Goal: Task Accomplishment & Management: Manage account settings

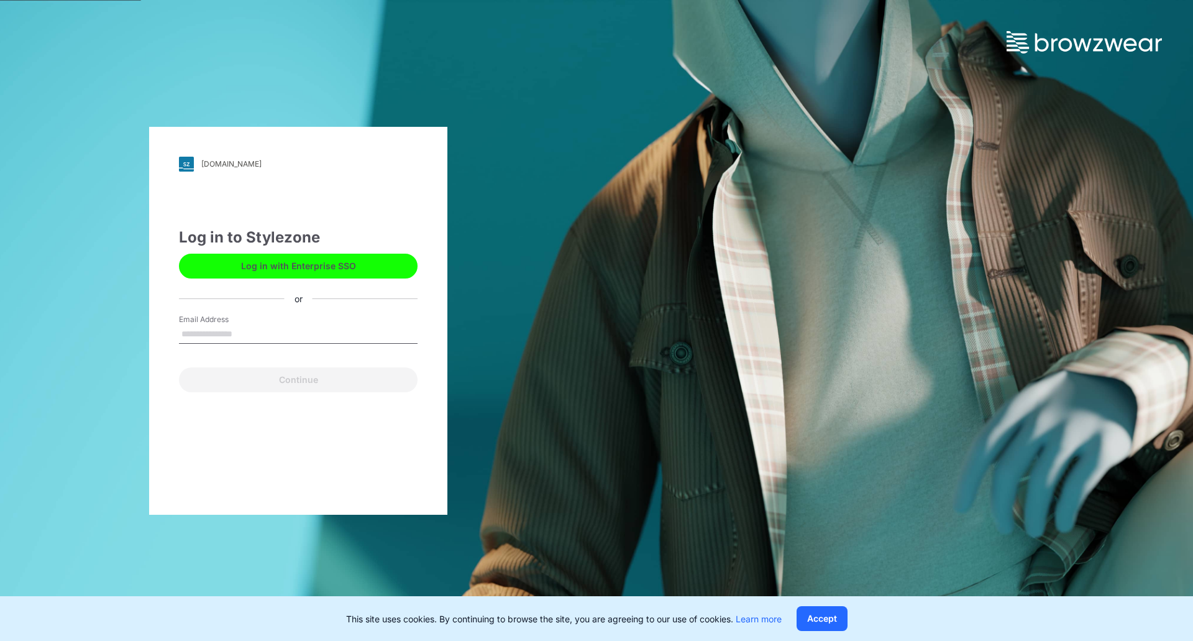
drag, startPoint x: 0, startPoint y: 0, endPoint x: 278, endPoint y: 332, distance: 433.7
click at [278, 332] on input "Email Address" at bounding box center [298, 334] width 239 height 19
type input "**********"
click at [179, 367] on button "Continue" at bounding box center [298, 379] width 239 height 25
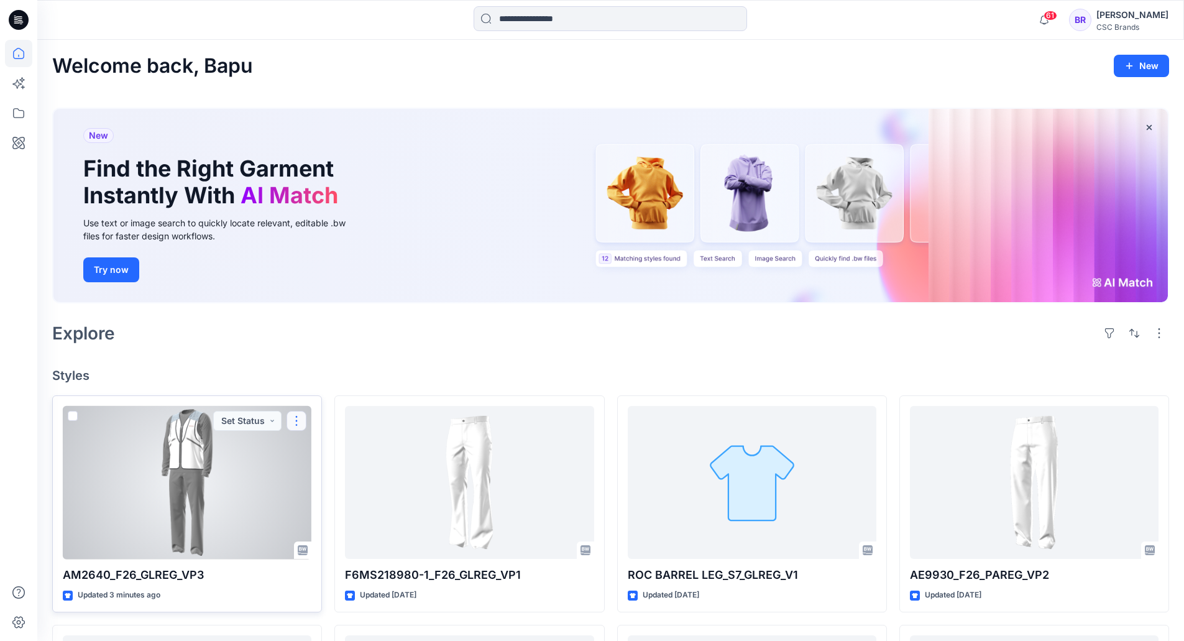
click at [291, 421] on button "button" at bounding box center [296, 421] width 20 height 20
click at [314, 447] on p "Edit" at bounding box center [319, 449] width 16 height 13
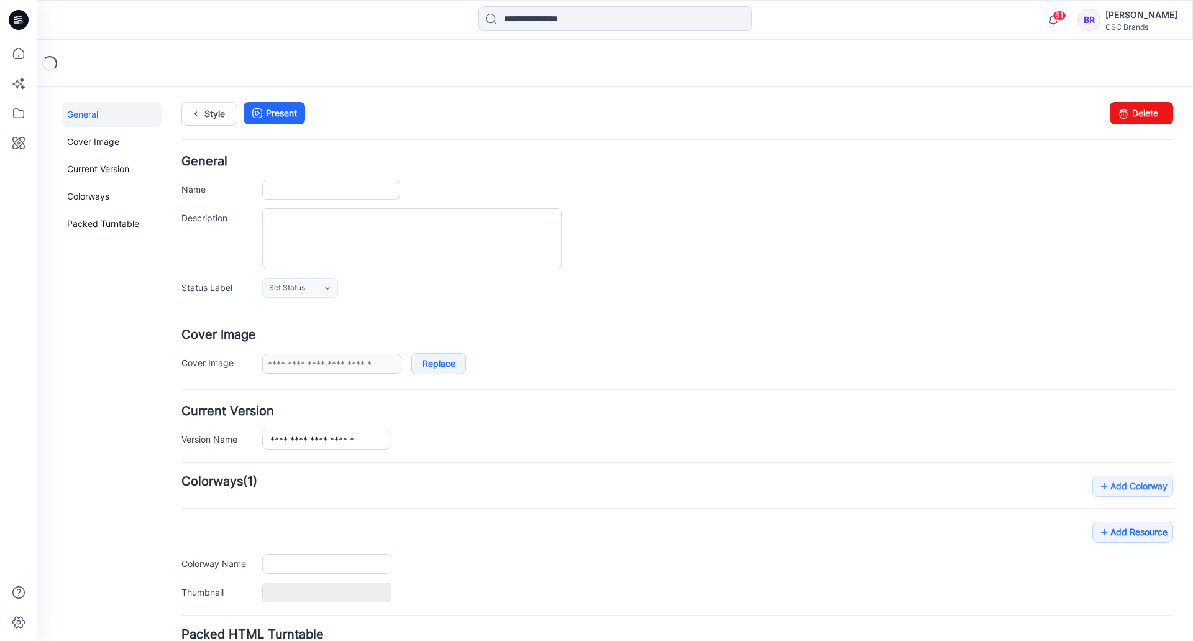
type input "**********"
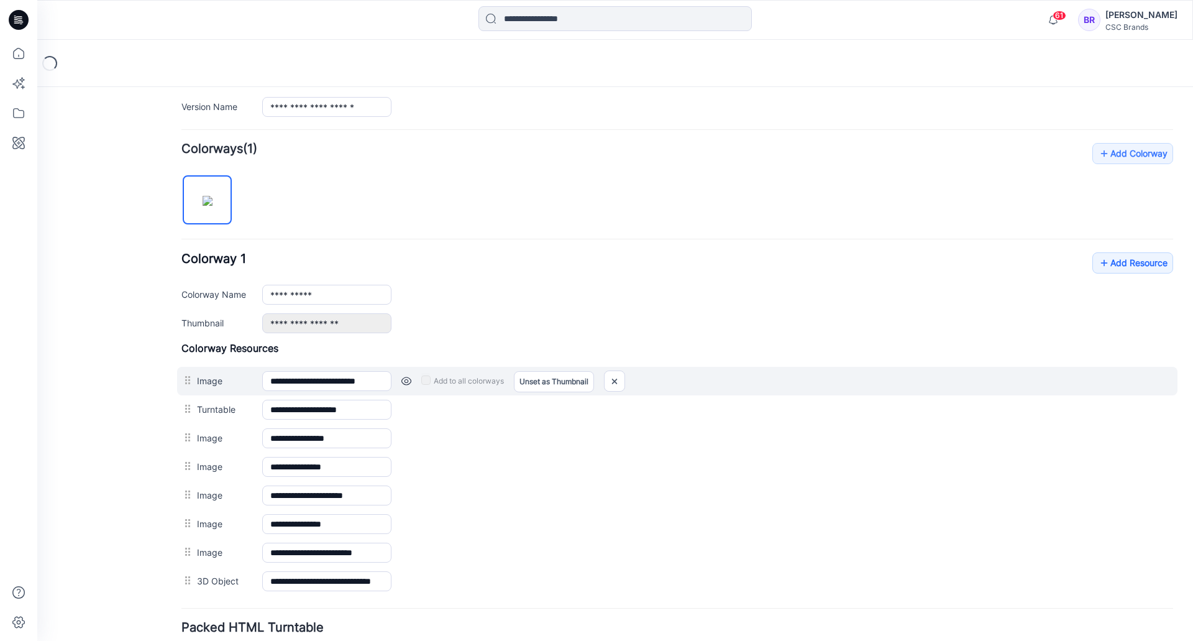
scroll to position [373, 0]
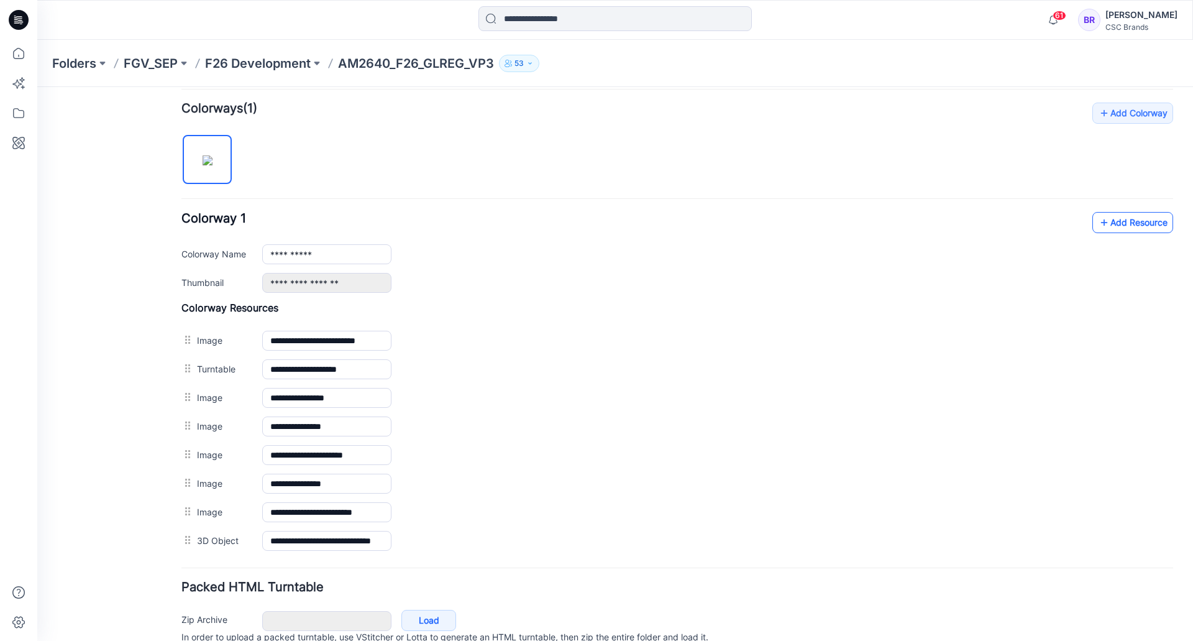
click at [1115, 223] on link "Add Resource" at bounding box center [1133, 222] width 81 height 21
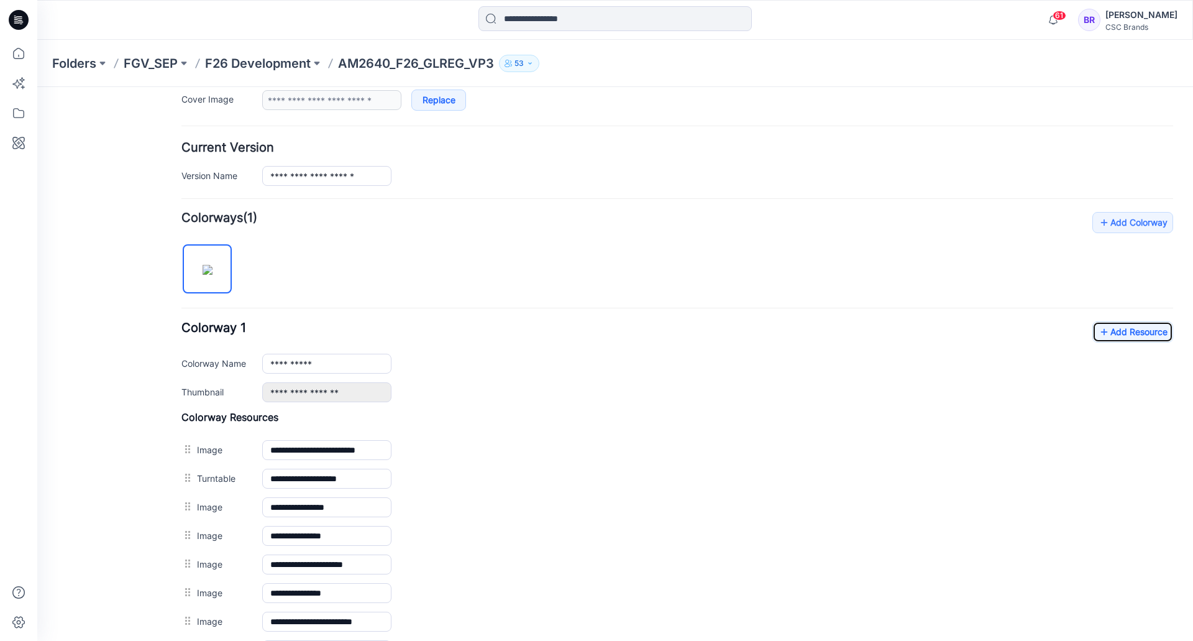
scroll to position [124, 0]
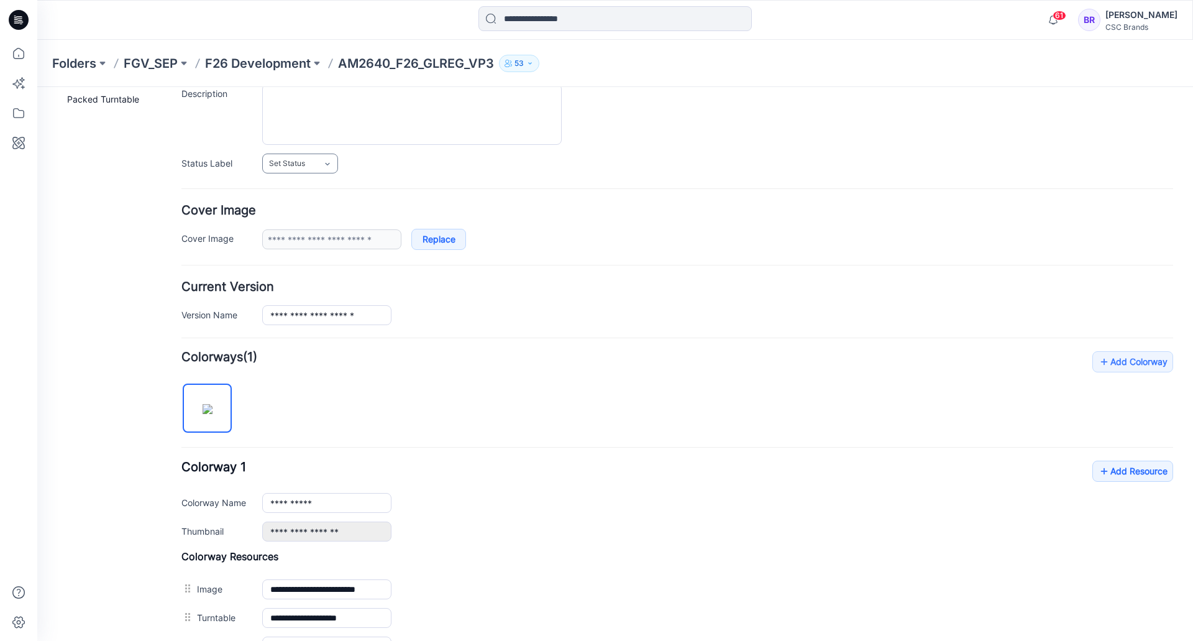
click at [311, 168] on link "Set Status" at bounding box center [300, 163] width 76 height 20
click at [304, 264] on link "Virtual Proto 3" at bounding box center [312, 272] width 94 height 26
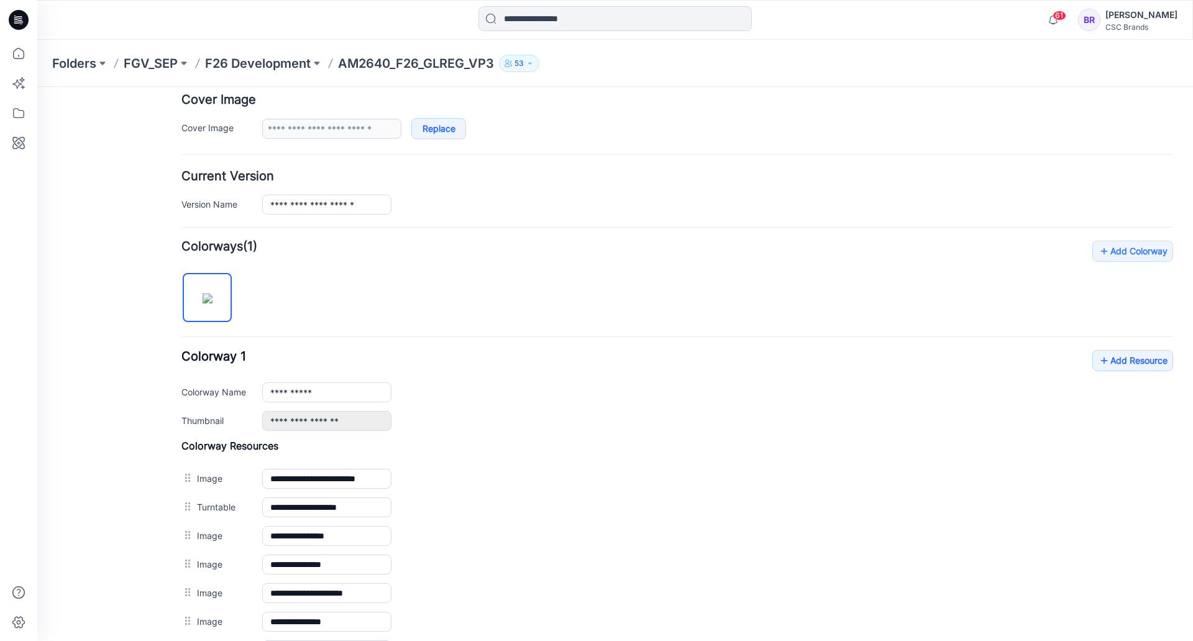
scroll to position [0, 0]
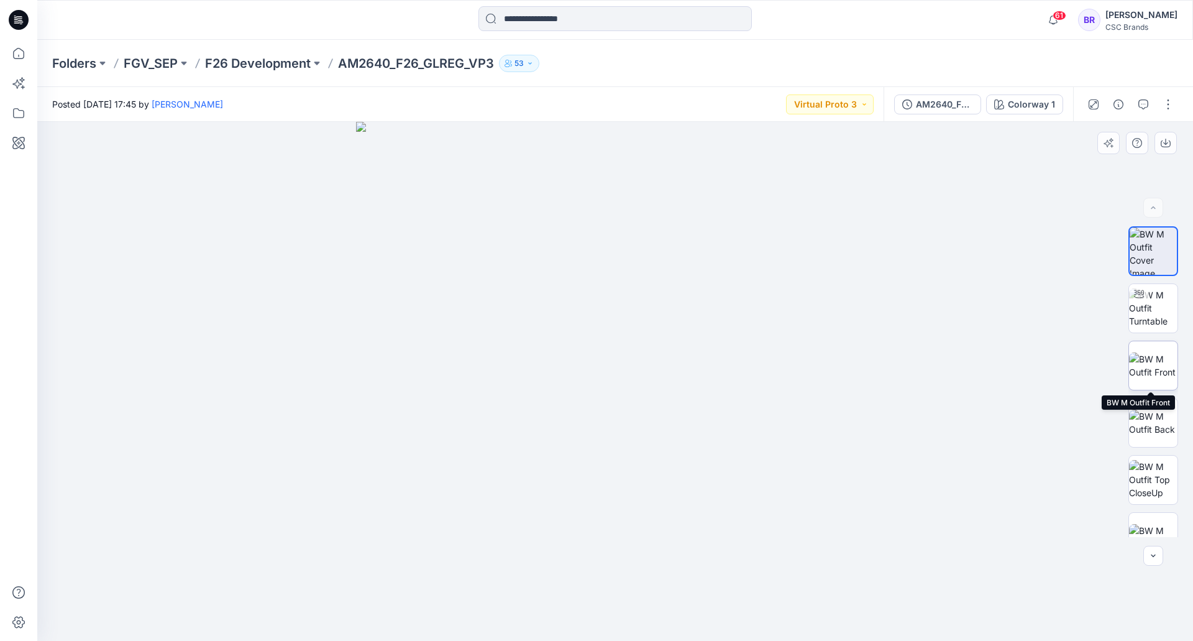
click at [1139, 357] on img at bounding box center [1153, 365] width 48 height 26
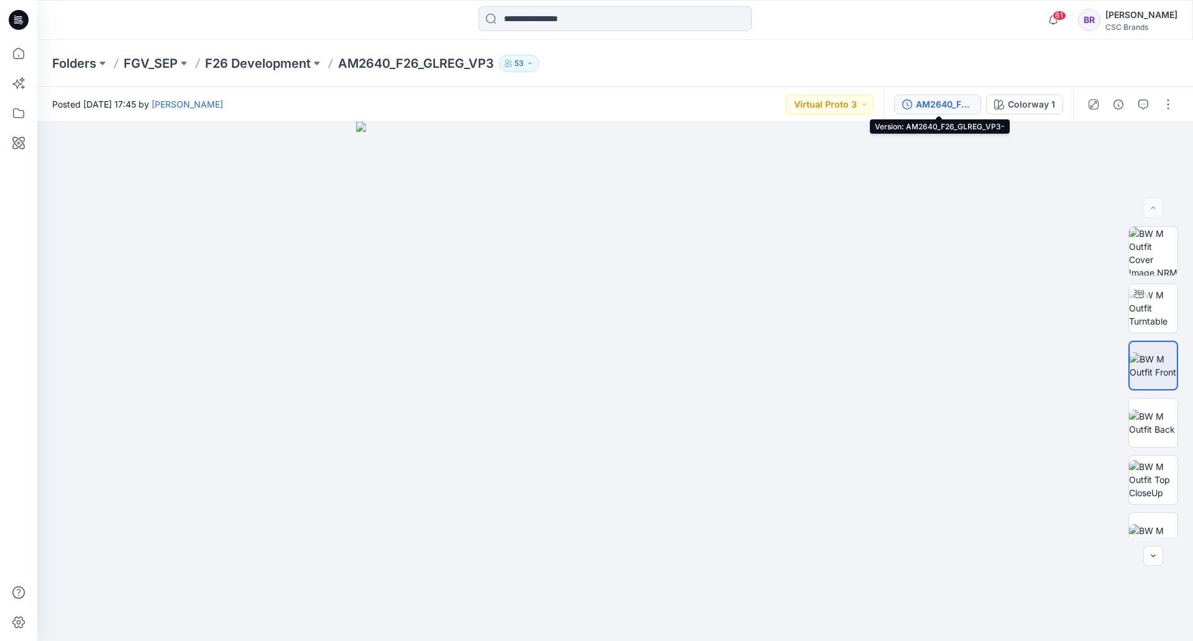
click at [935, 106] on div "AM2640_F26_GLREG_VP3-" at bounding box center [944, 105] width 57 height 14
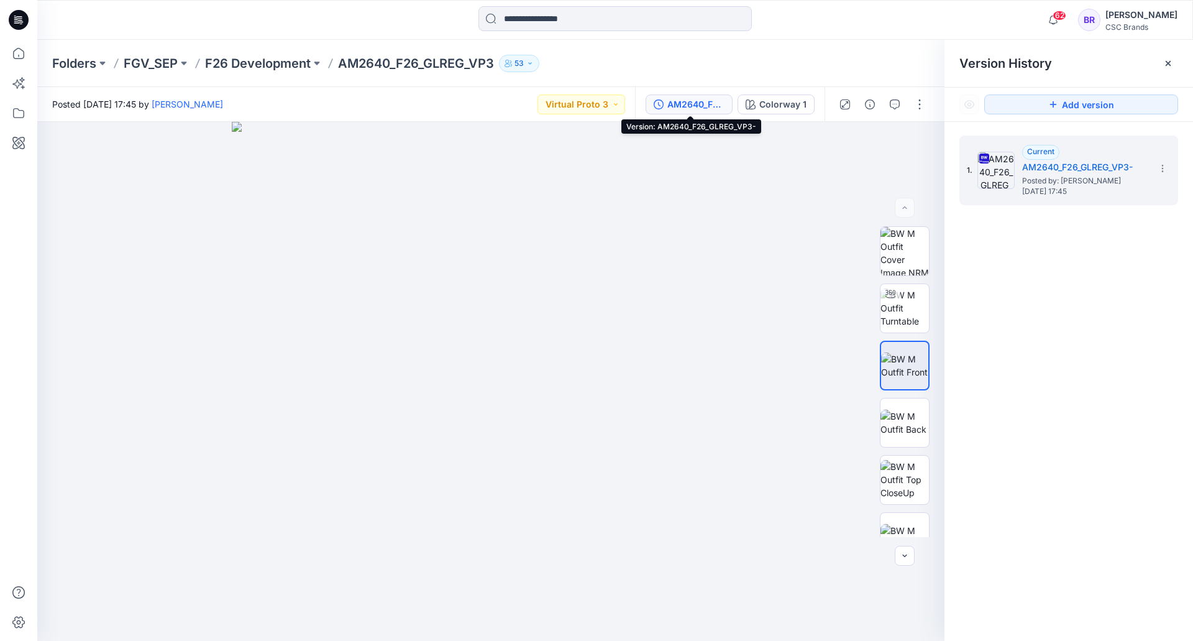
click at [24, 15] on icon at bounding box center [19, 20] width 20 height 20
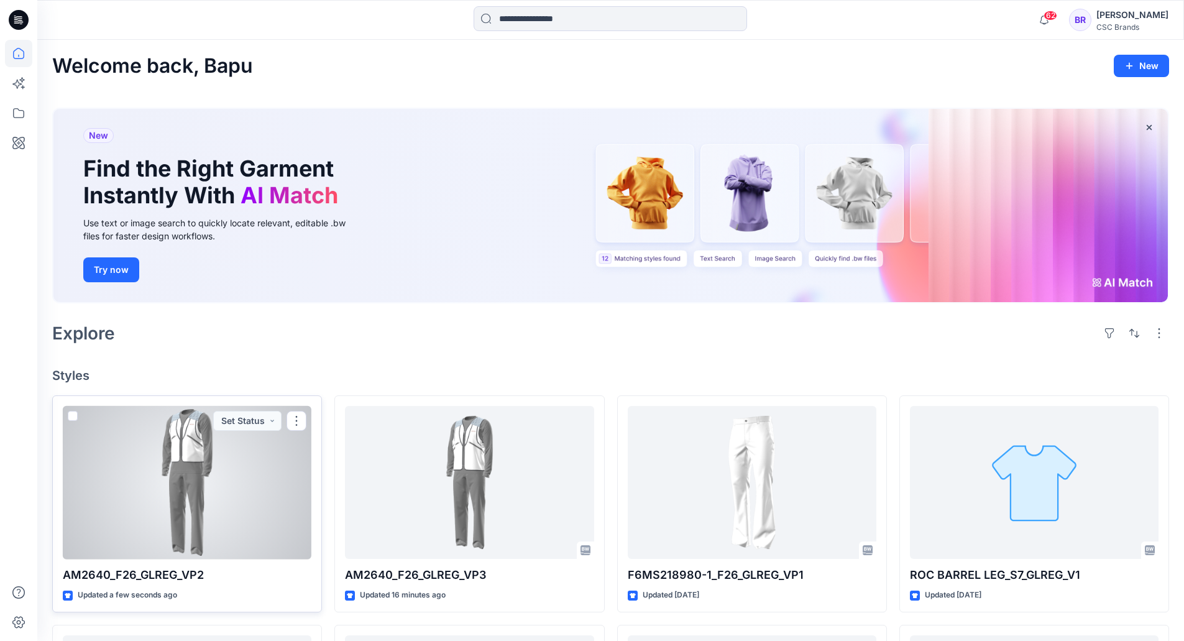
click at [301, 498] on div at bounding box center [187, 482] width 249 height 153
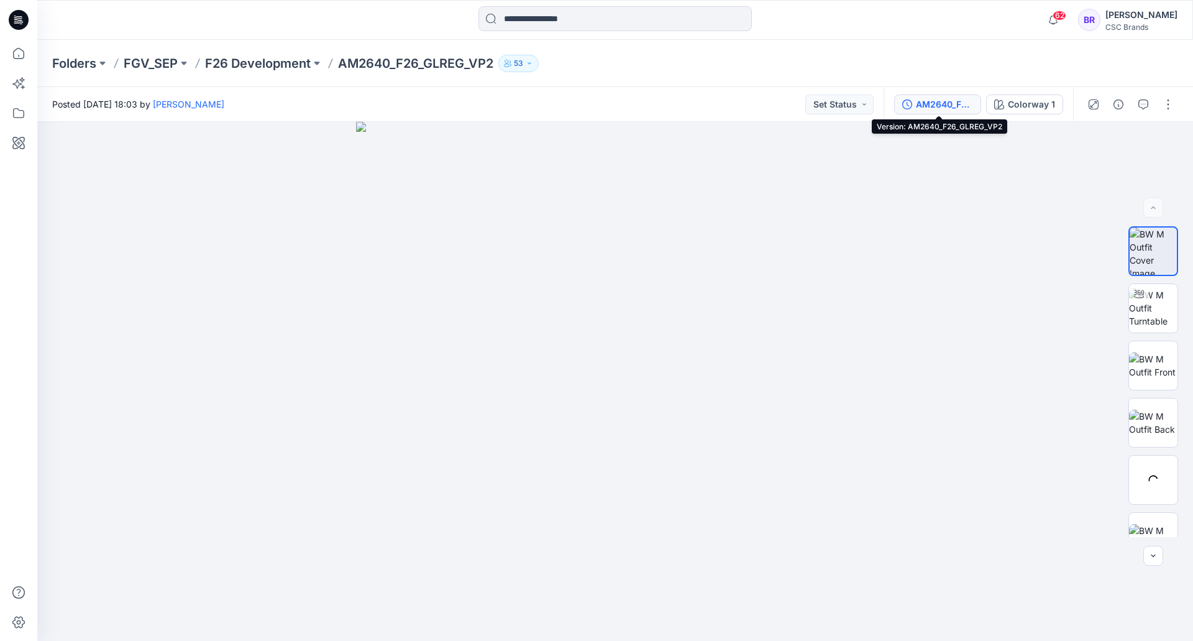
click at [937, 104] on div "AM2640_F26_GLREG_VP2" at bounding box center [944, 105] width 57 height 14
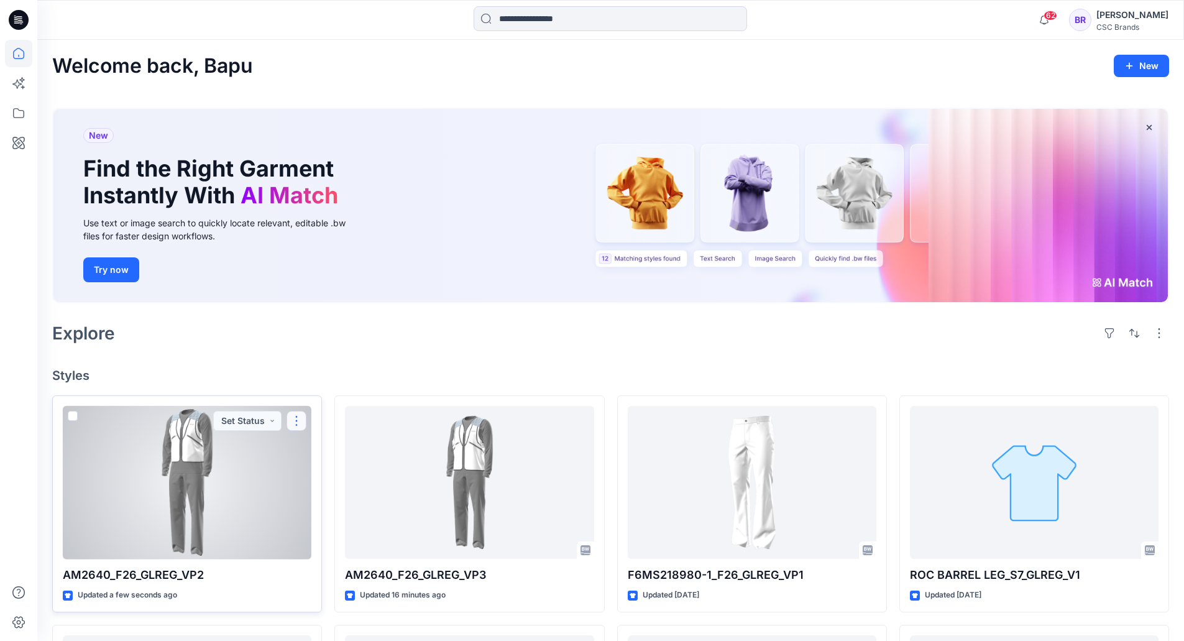
click at [298, 419] on button "button" at bounding box center [296, 421] width 20 height 20
click at [328, 447] on button "Edit" at bounding box center [356, 449] width 134 height 23
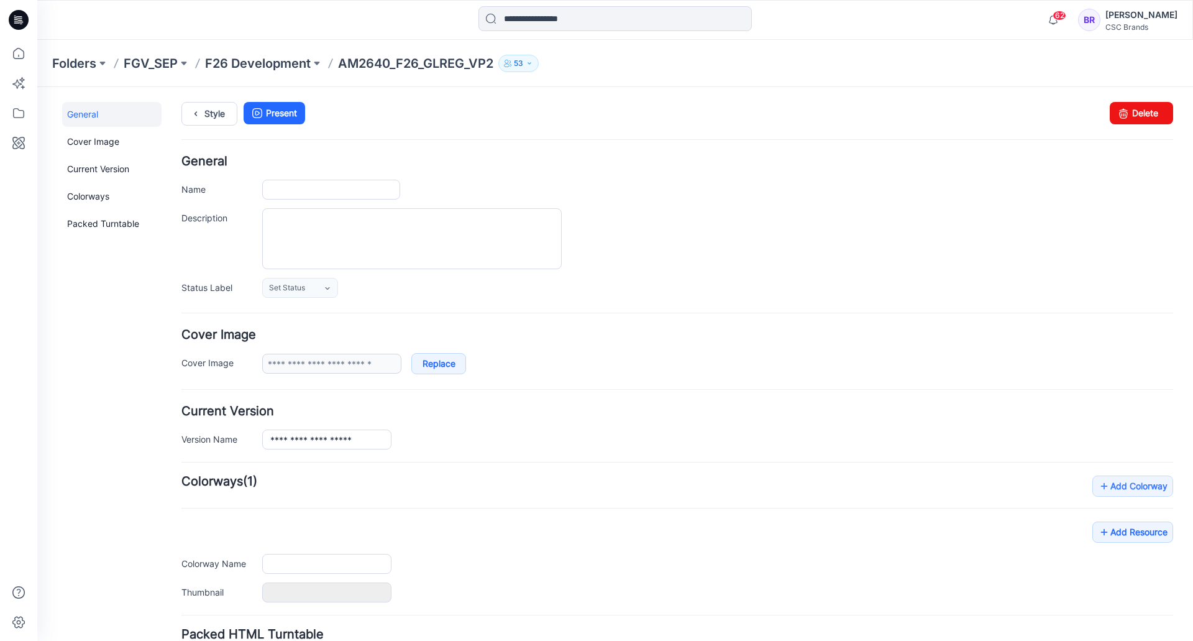
type input "**********"
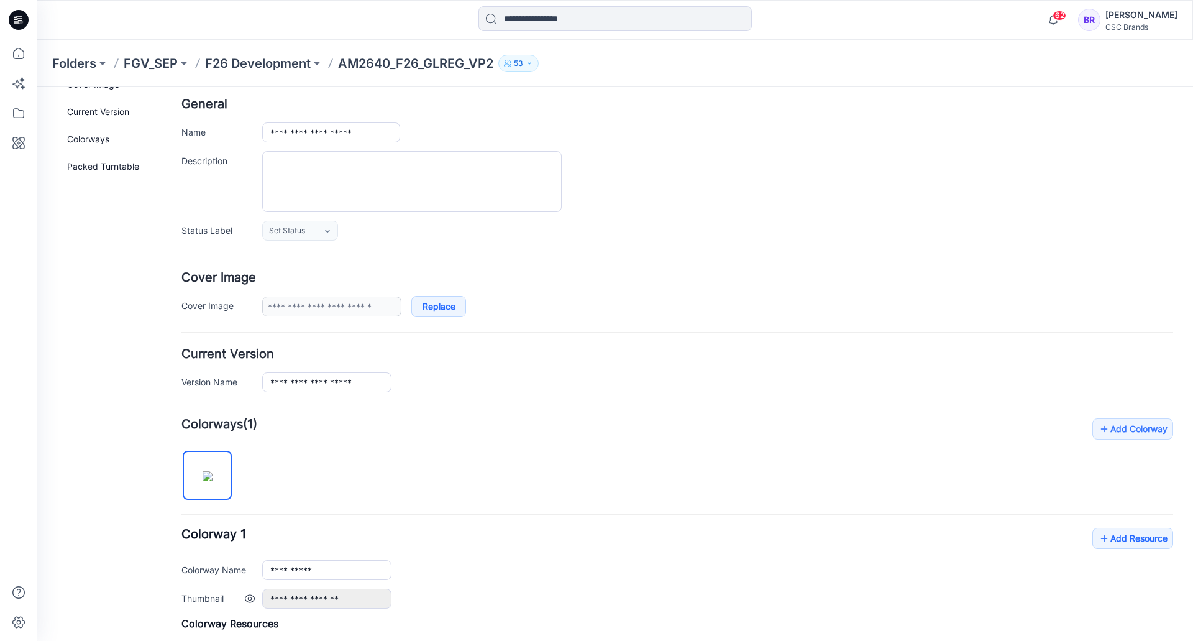
scroll to position [186, 0]
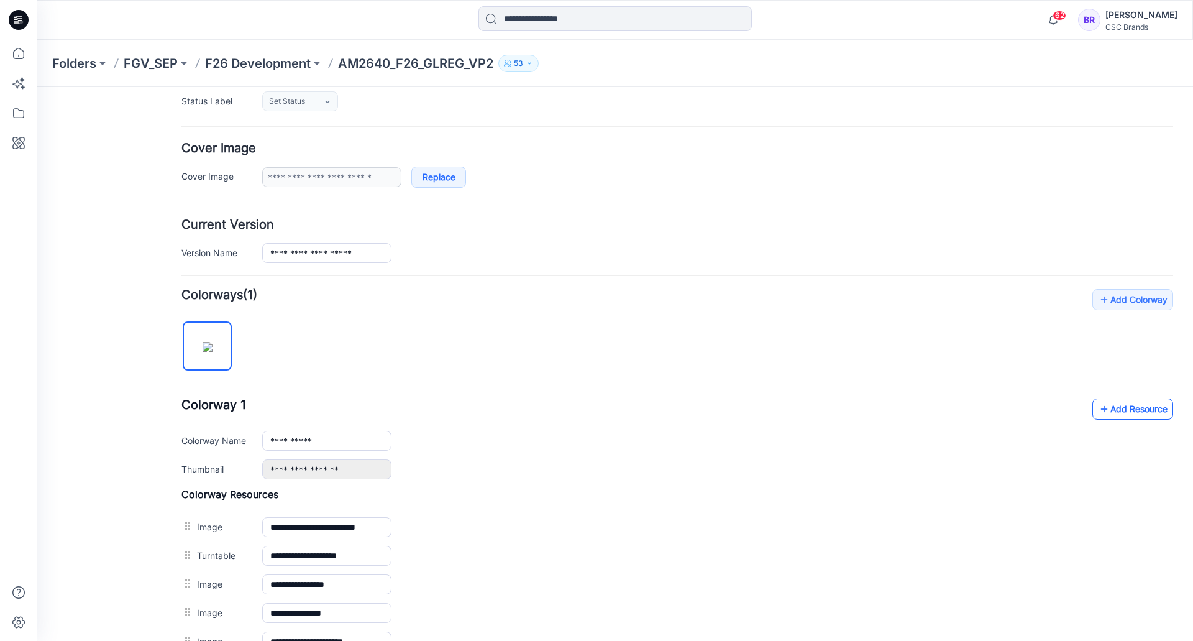
click at [1106, 411] on link "Add Resource" at bounding box center [1133, 408] width 81 height 21
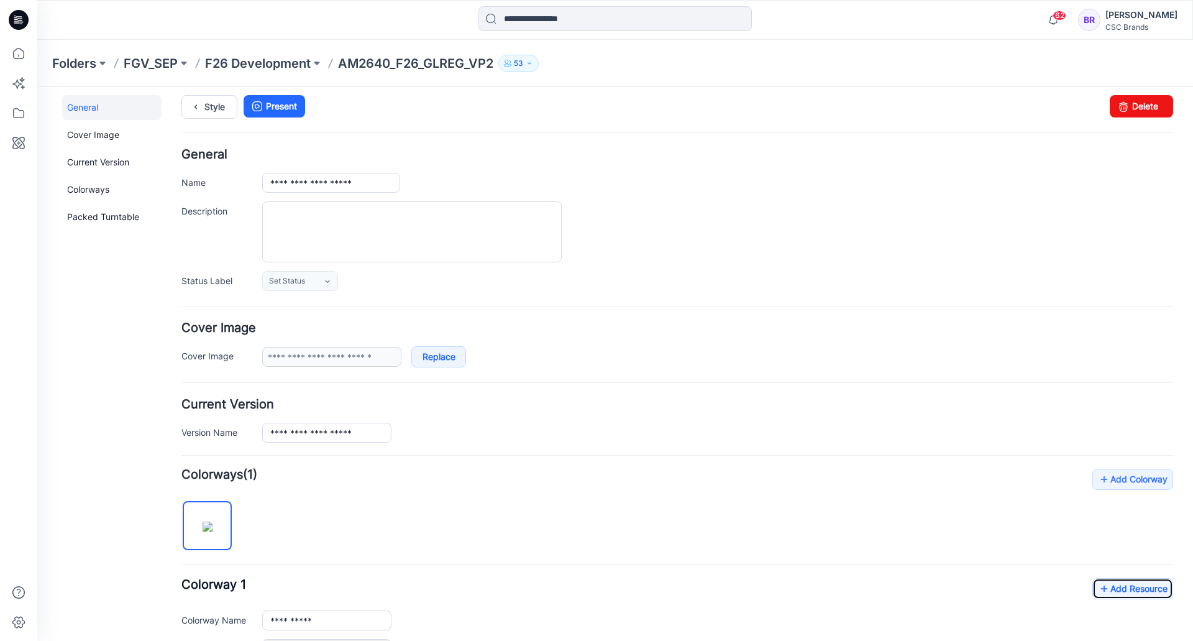
scroll to position [0, 0]
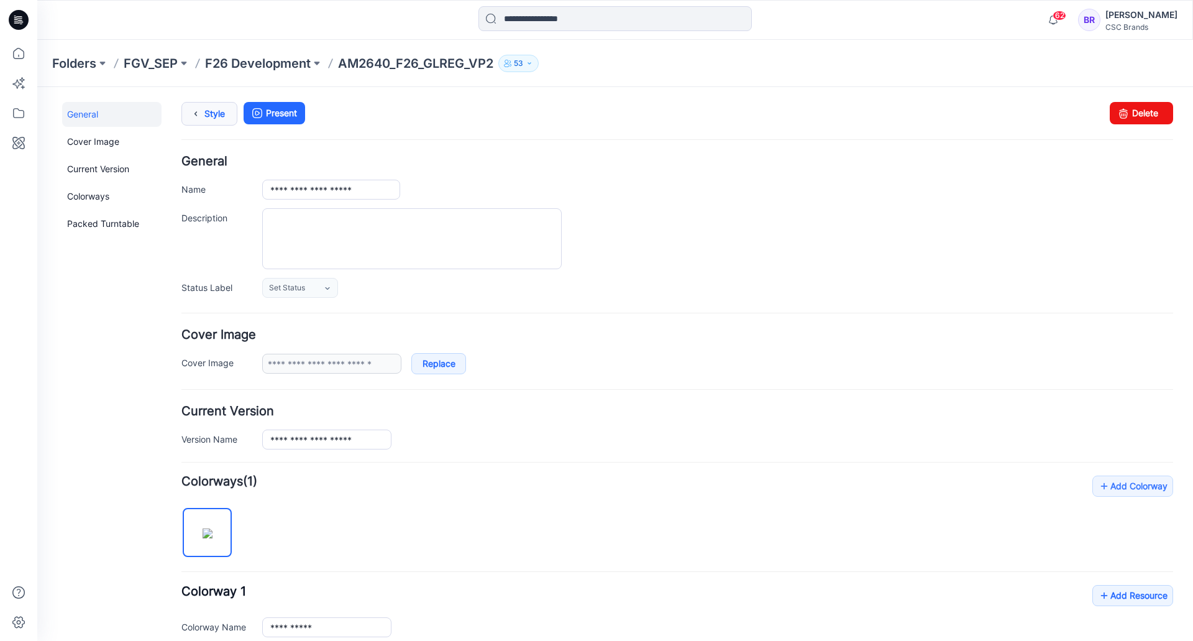
click at [205, 104] on link "Style" at bounding box center [209, 114] width 56 height 24
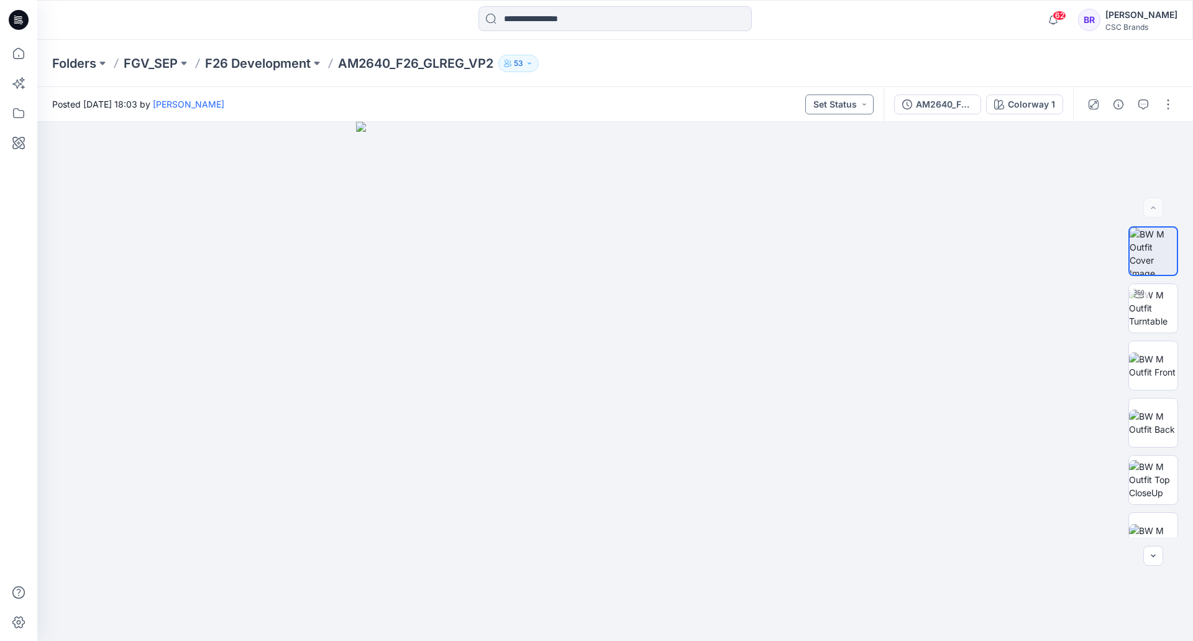
click at [850, 106] on button "Set Status" at bounding box center [839, 104] width 68 height 20
click at [843, 184] on p "Virtual Proto 2" at bounding box center [817, 189] width 58 height 16
click at [951, 98] on div "AM2640_F26_GLREG_VP2" at bounding box center [944, 105] width 57 height 14
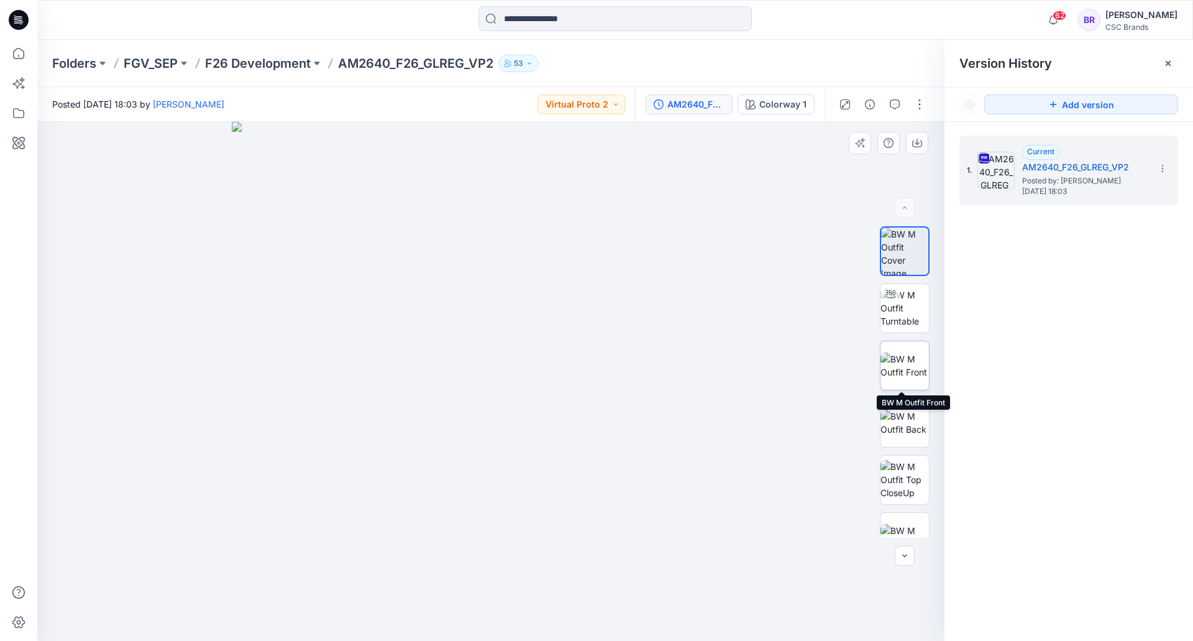
click at [898, 361] on img at bounding box center [905, 365] width 48 height 26
